Goal: Find specific page/section: Find specific page/section

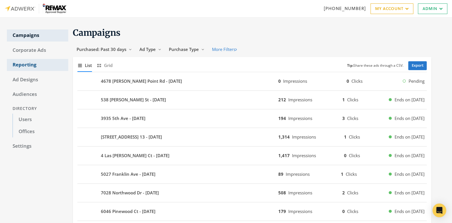
click at [30, 64] on link "Reporting" at bounding box center [37, 65] width 61 height 12
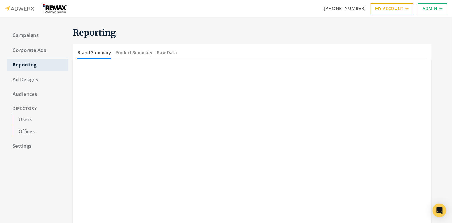
scroll to position [30, 0]
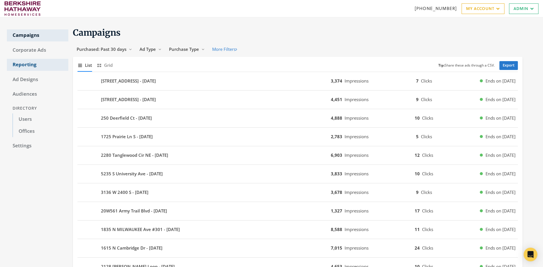
click at [27, 67] on link "Reporting" at bounding box center [37, 65] width 61 height 12
